Goal: Contribute content

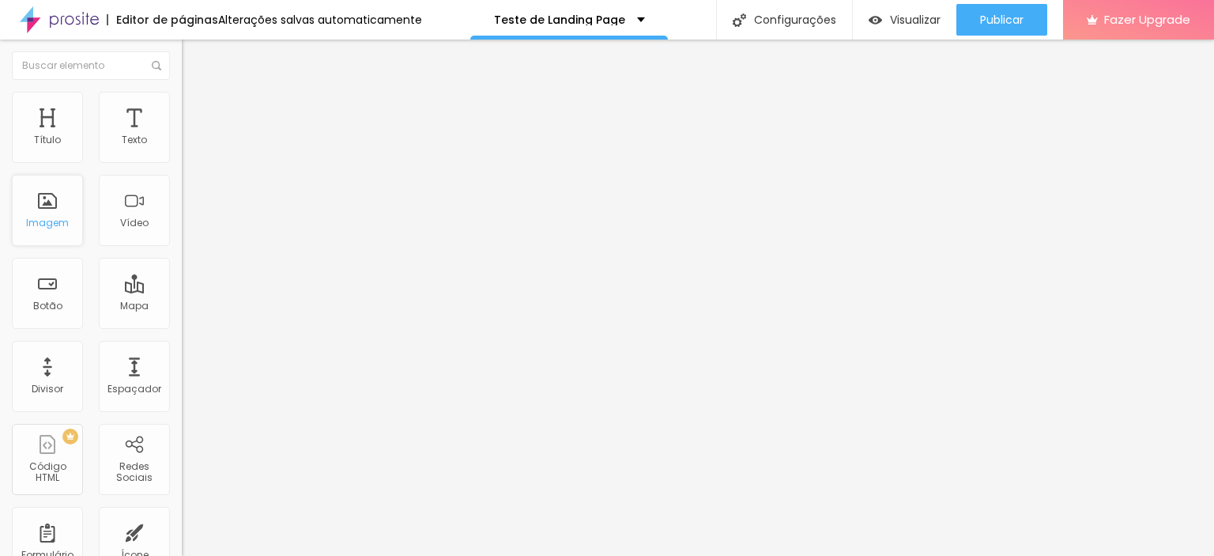
click at [49, 220] on div "Imagem" at bounding box center [47, 222] width 43 height 11
click at [44, 213] on div "Imagem" at bounding box center [47, 210] width 71 height 71
click at [182, 136] on span "Adicionar imagem" at bounding box center [233, 128] width 102 height 13
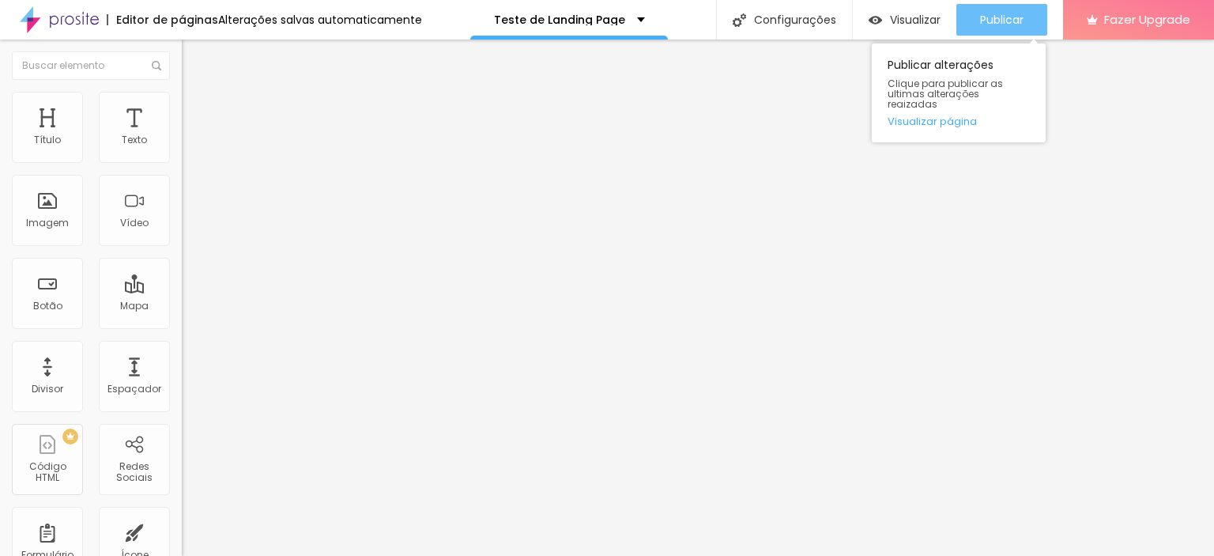
click at [1011, 9] on div "Publicar" at bounding box center [1001, 20] width 43 height 32
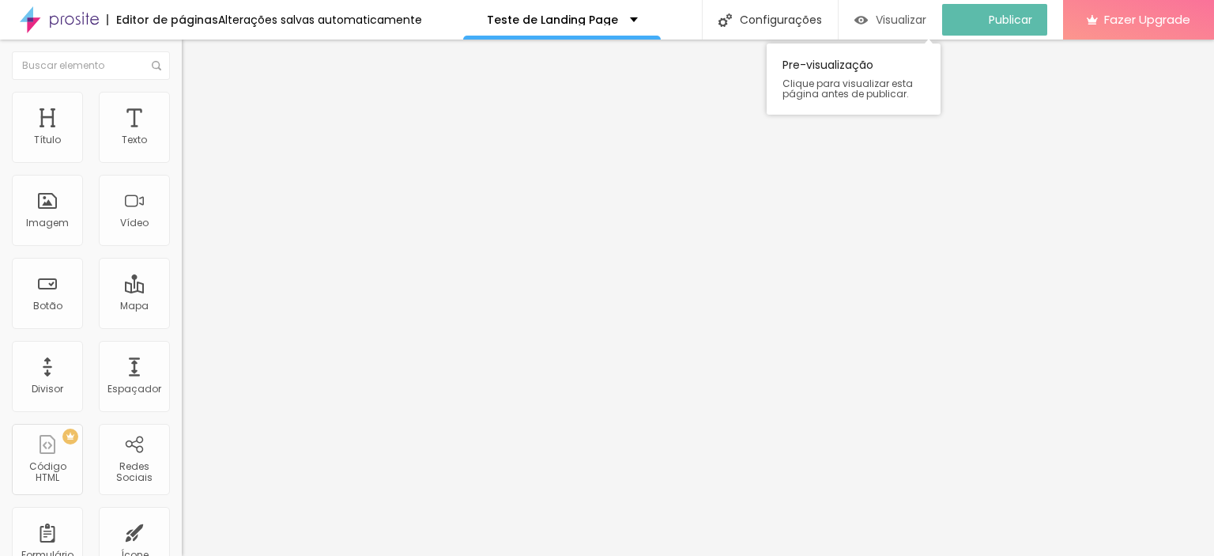
click at [908, 24] on span "Visualizar" at bounding box center [901, 19] width 51 height 13
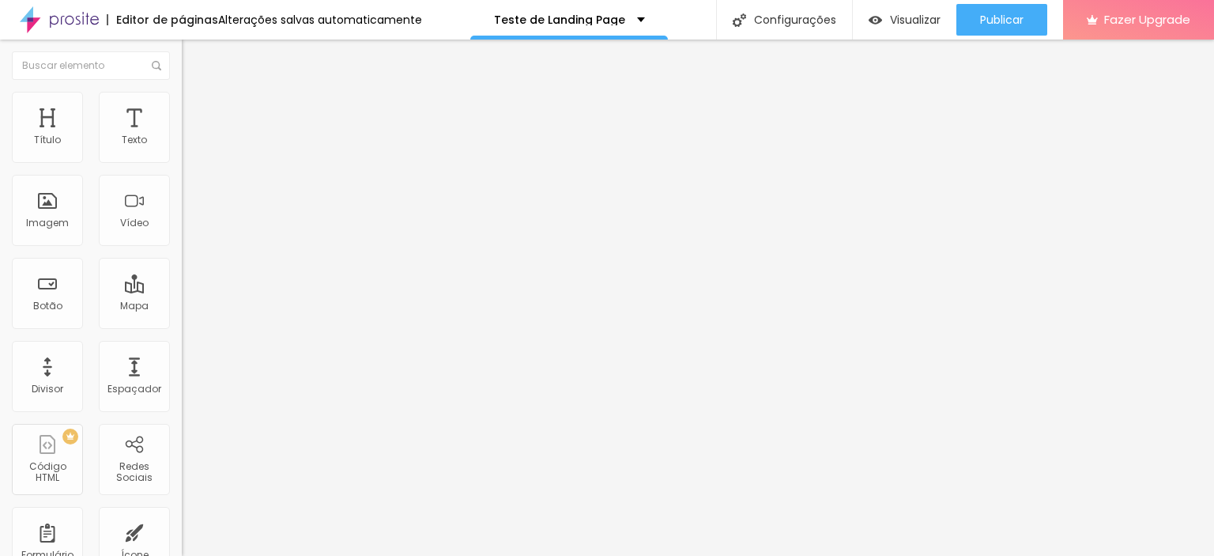
click at [58, 14] on img at bounding box center [59, 20] width 79 height 40
click at [182, 281] on div "Link" at bounding box center [273, 290] width 182 height 19
